Goal: Find contact information: Find contact information

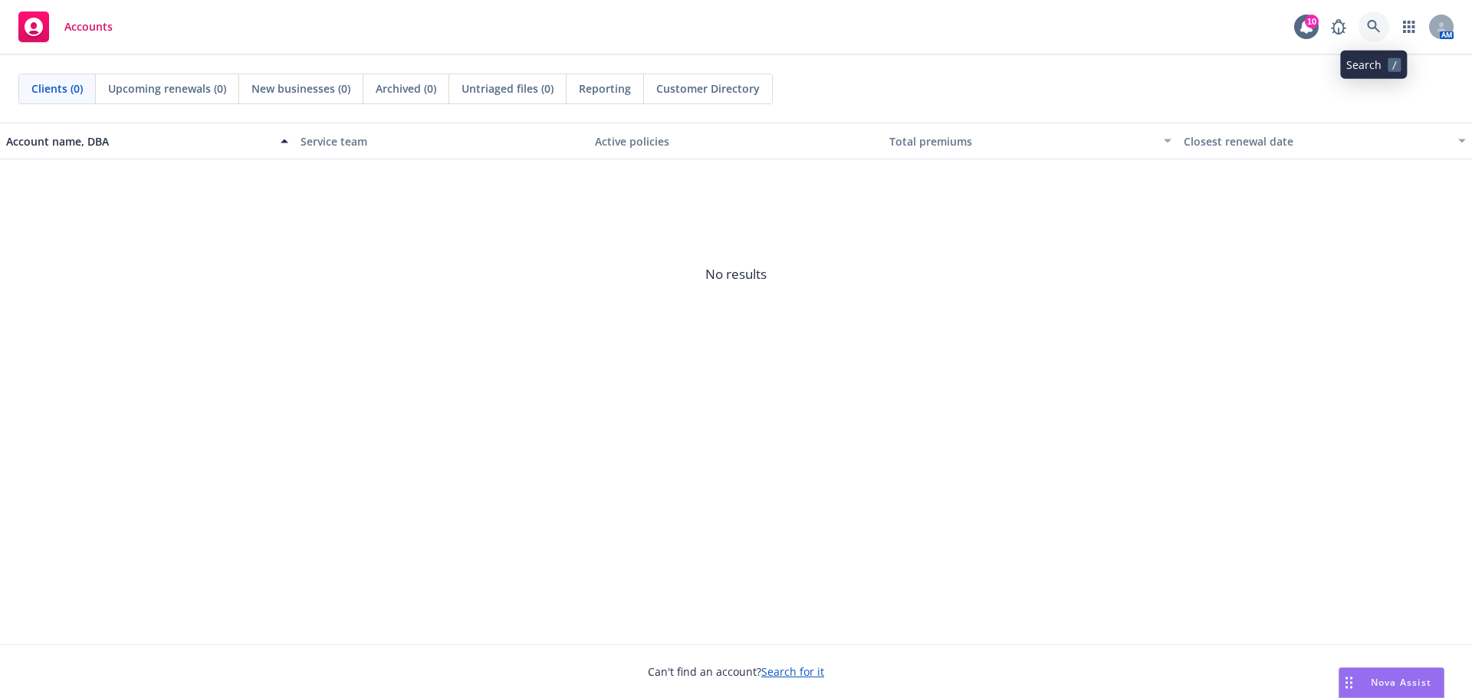
click at [1379, 18] on link at bounding box center [1374, 27] width 31 height 31
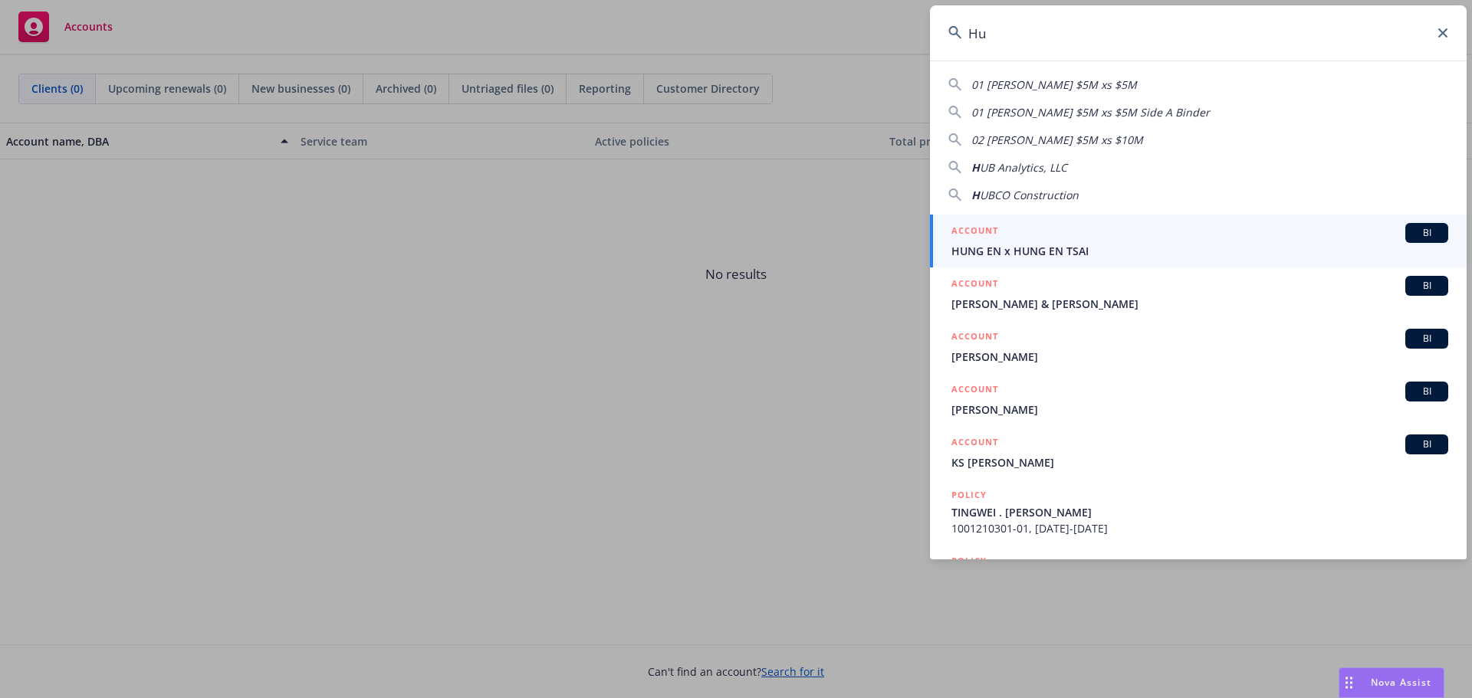
type input "H"
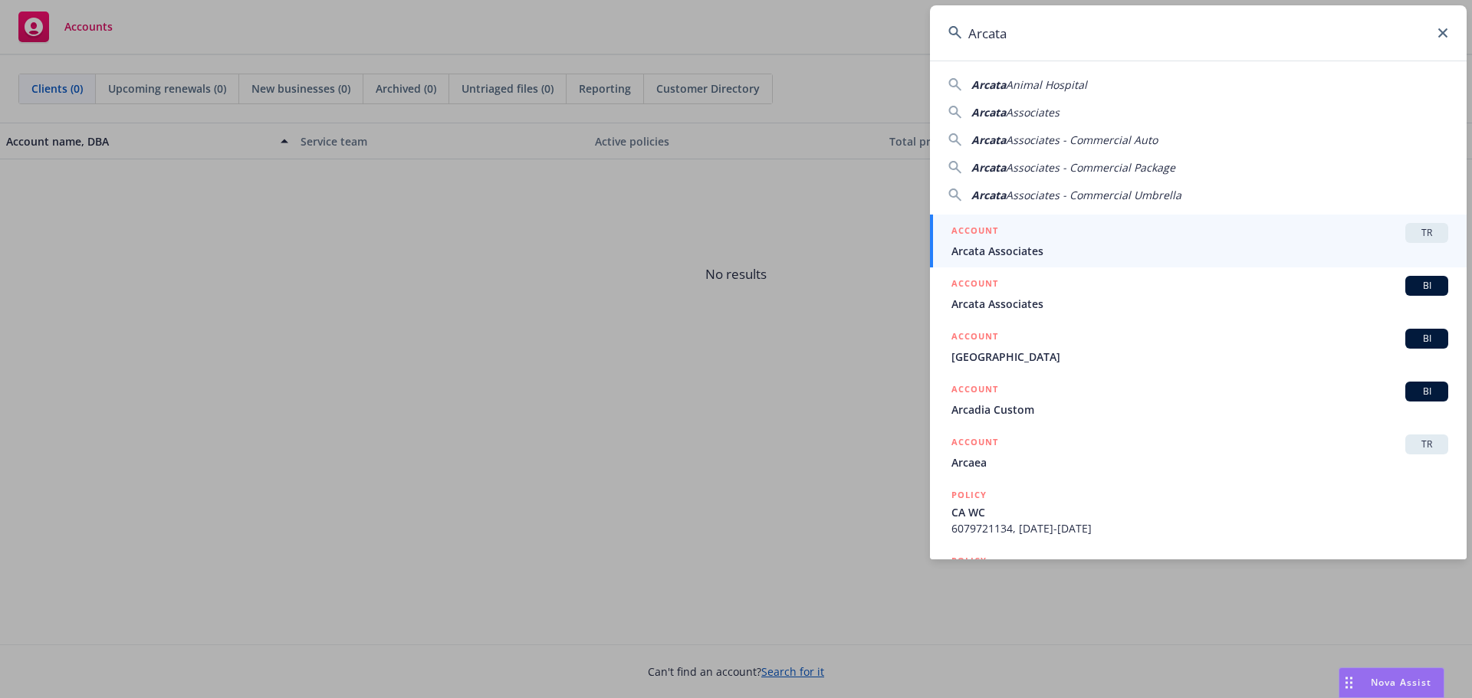
type input "Arcata"
click at [1048, 251] on span "Arcata Associates" at bounding box center [1199, 251] width 497 height 16
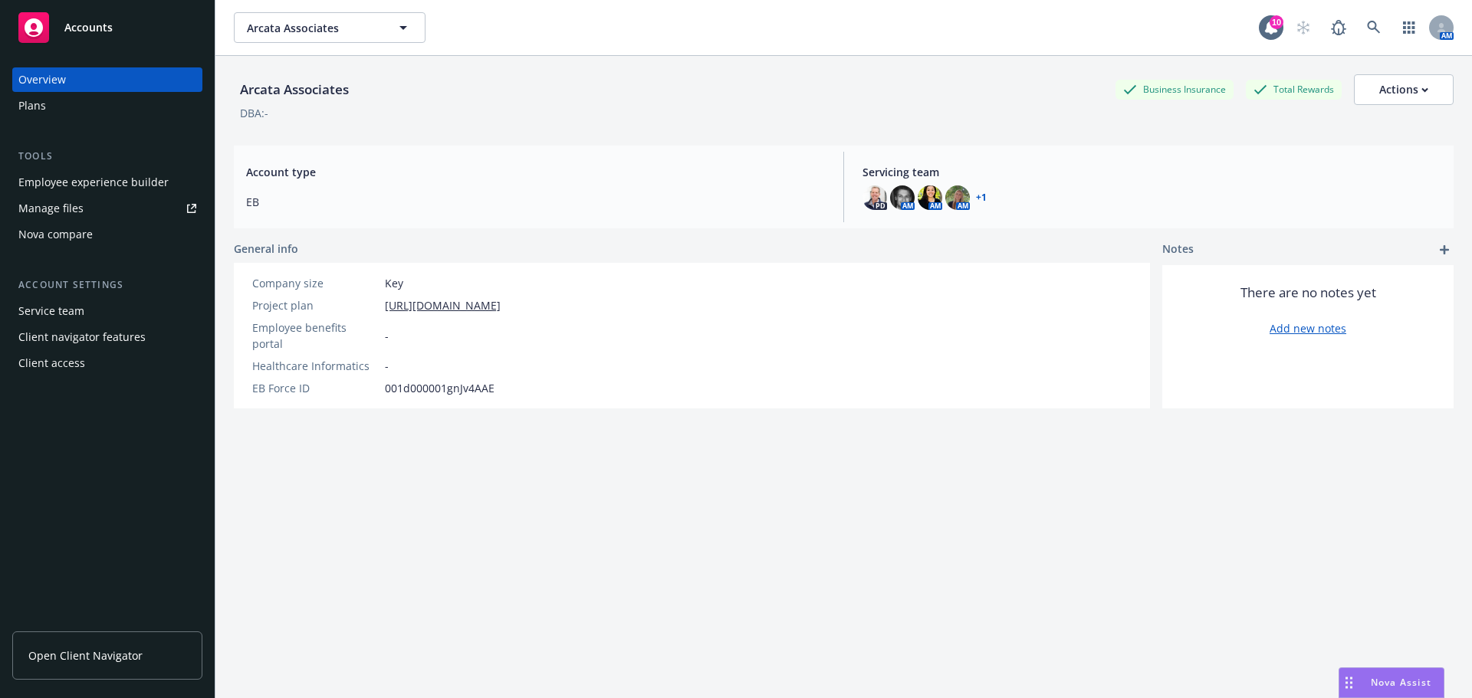
click at [102, 659] on span "Open Client Navigator" at bounding box center [85, 656] width 114 height 16
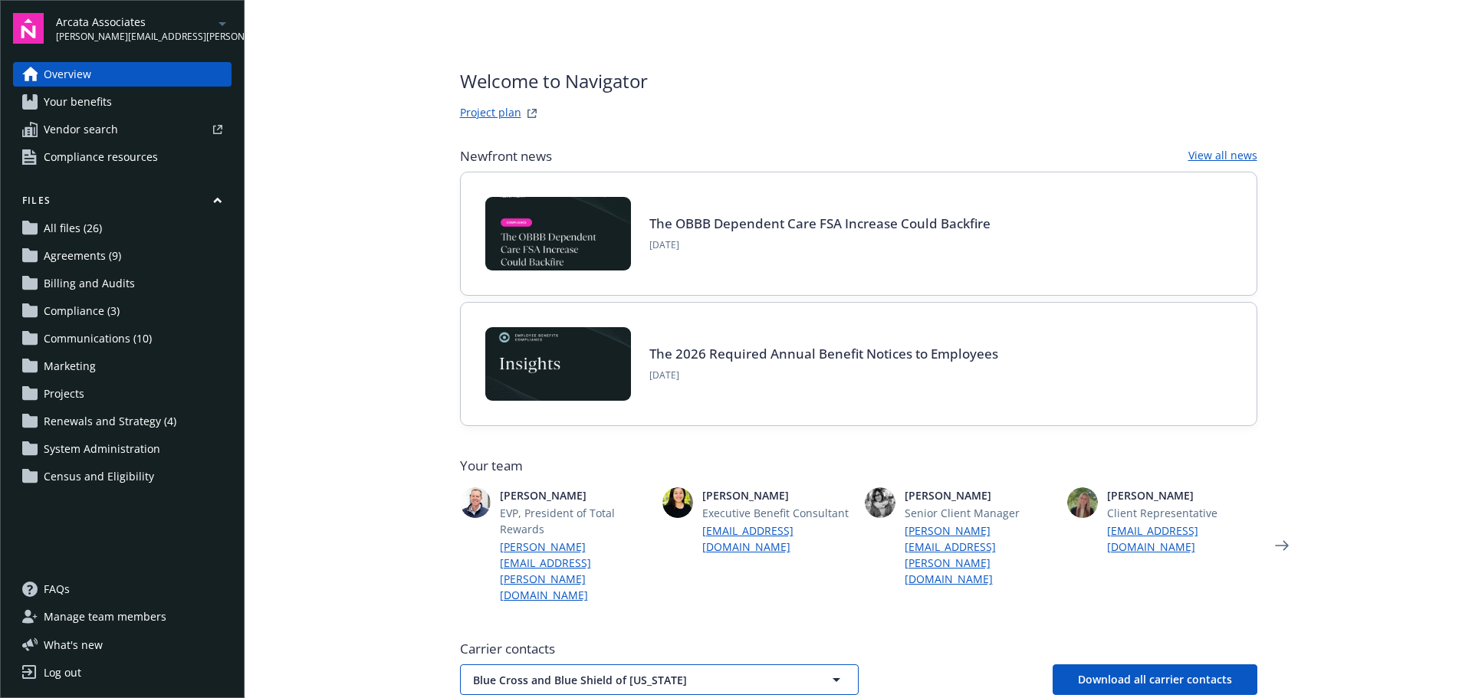
click at [600, 672] on span "Blue Cross and Blue Shield of Alabama" at bounding box center [632, 680] width 319 height 16
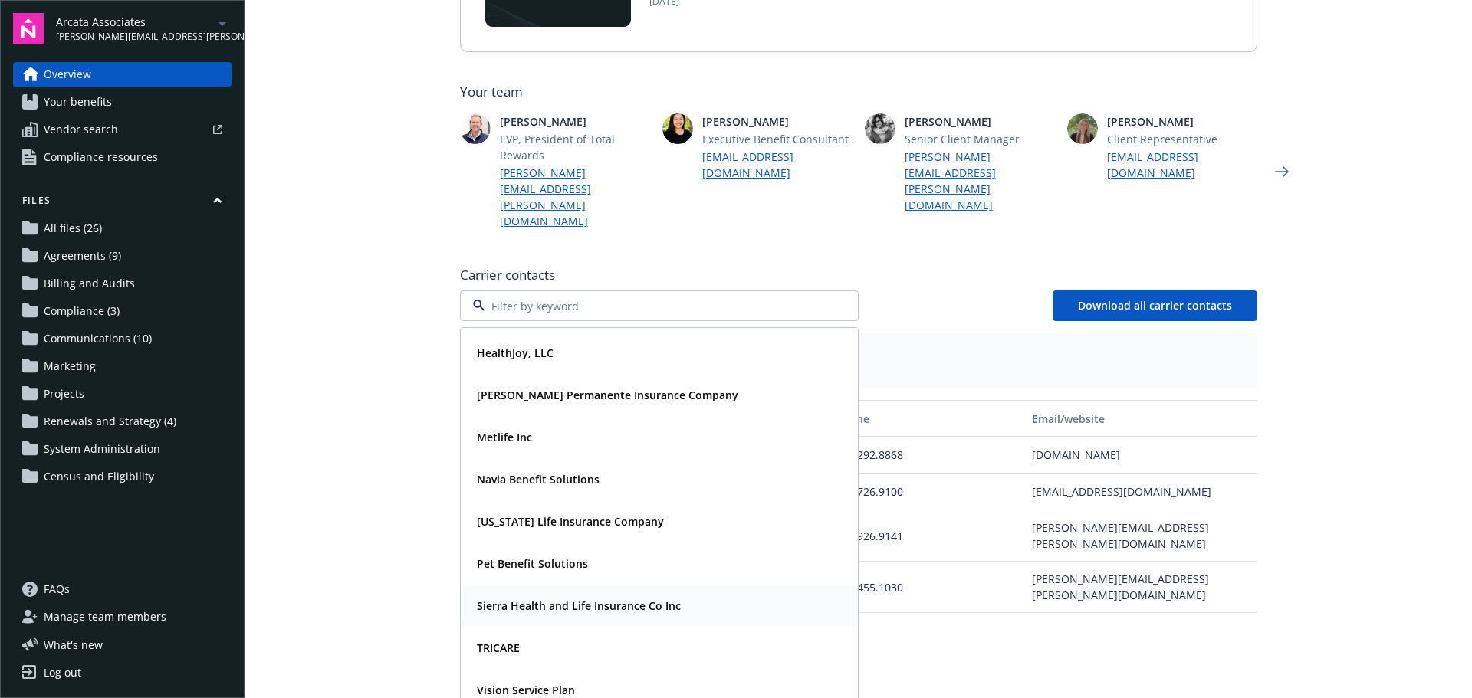
scroll to position [460, 0]
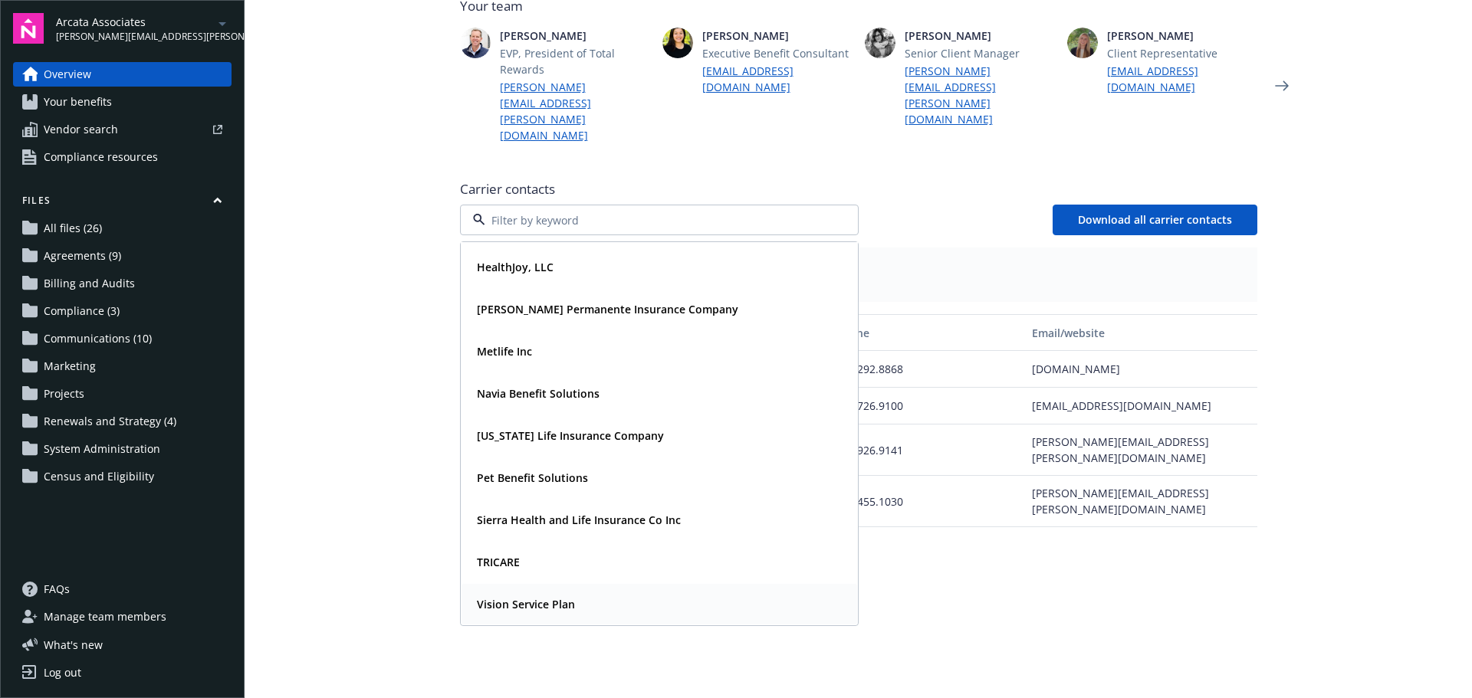
click at [513, 597] on strong "Vision Service Plan" at bounding box center [526, 604] width 98 height 15
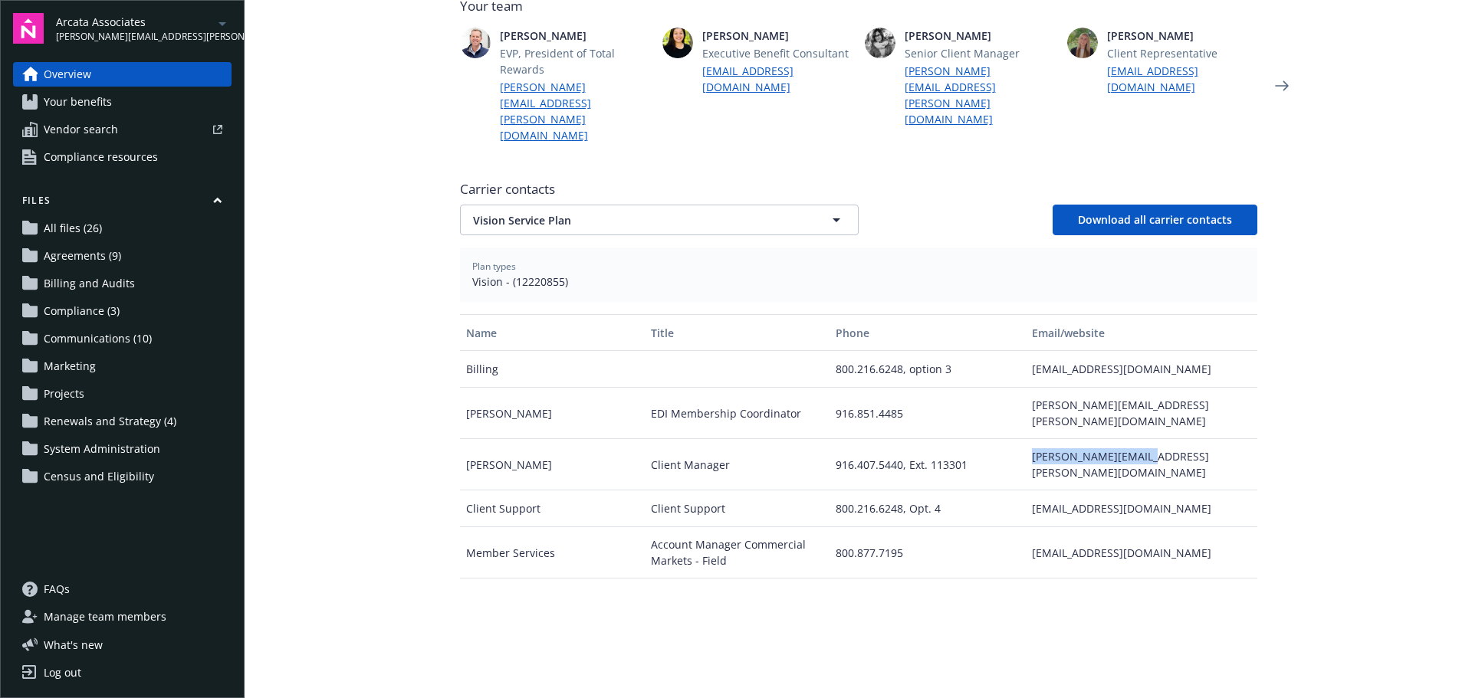
drag, startPoint x: 1139, startPoint y: 393, endPoint x: 997, endPoint y: 388, distance: 141.2
click at [997, 439] on div "Chris Kassel Client Manager 916.407.5440, Ext. 113301 chris.kassel@vsp.com" at bounding box center [858, 464] width 797 height 51
copy div "chris.kassel@vsp.com"
